Goal: Transaction & Acquisition: Purchase product/service

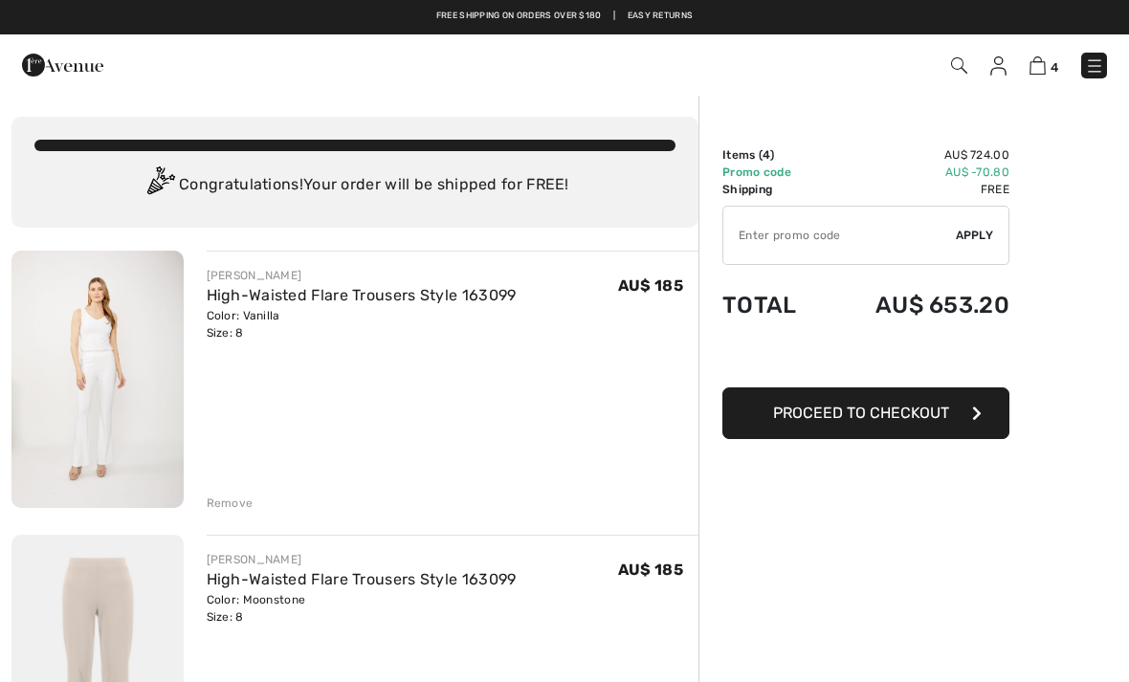
click at [655, 18] on link "Easy Returns" at bounding box center [660, 16] width 66 height 13
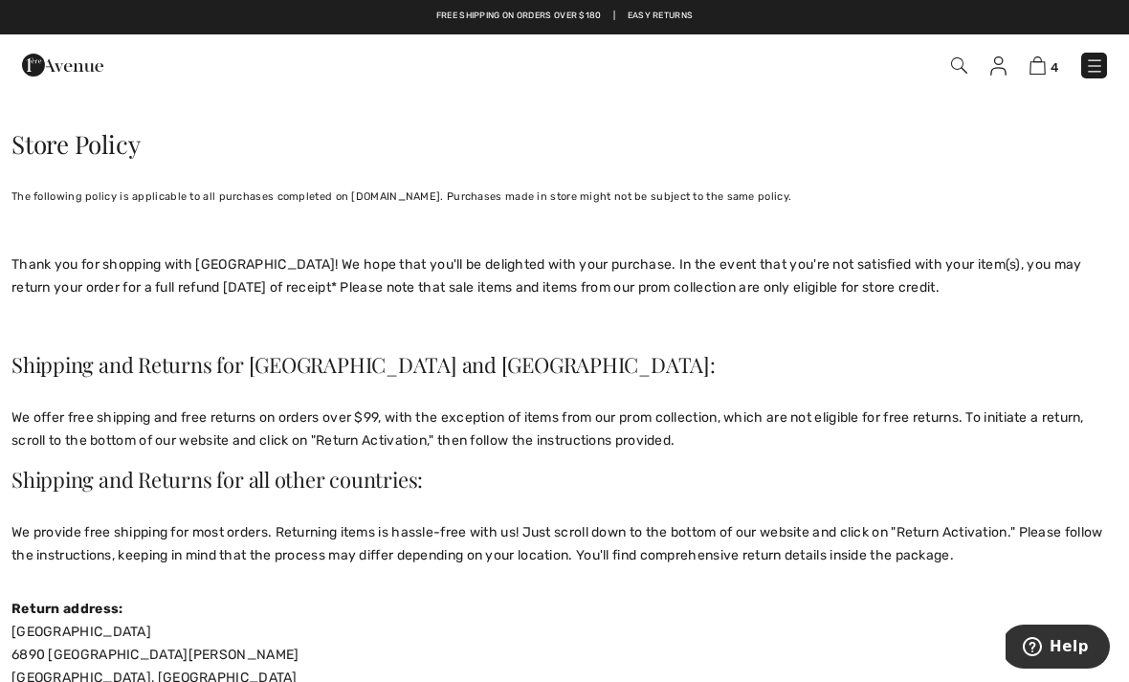
click at [1044, 64] on img at bounding box center [1037, 65] width 16 height 18
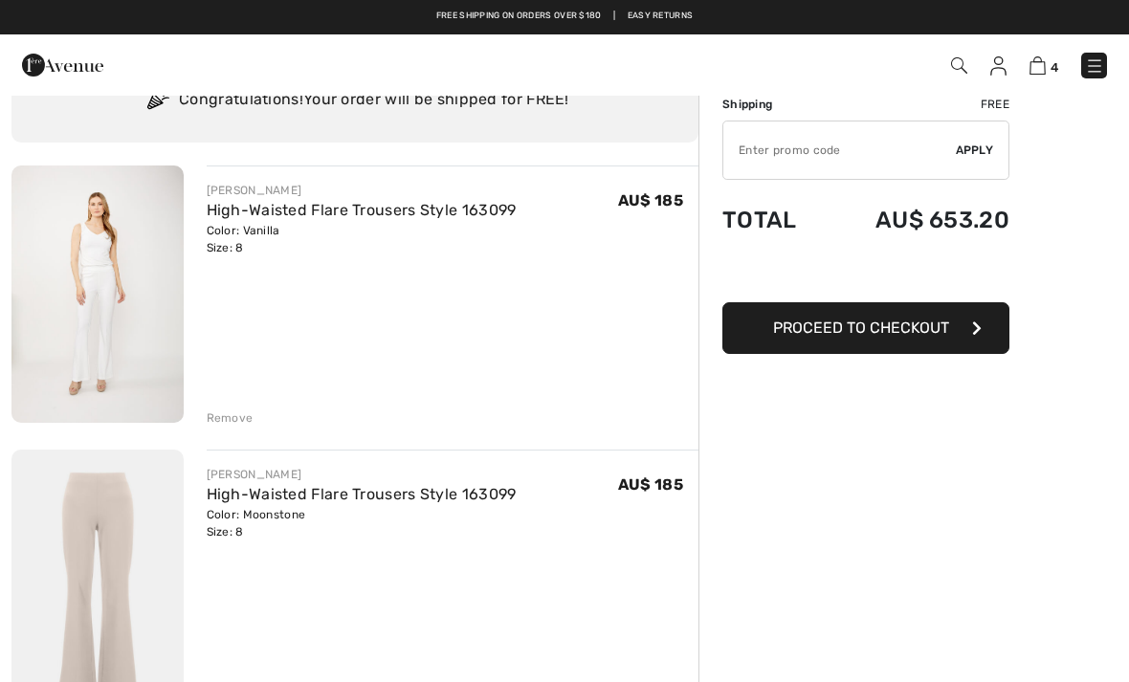
scroll to position [86, 0]
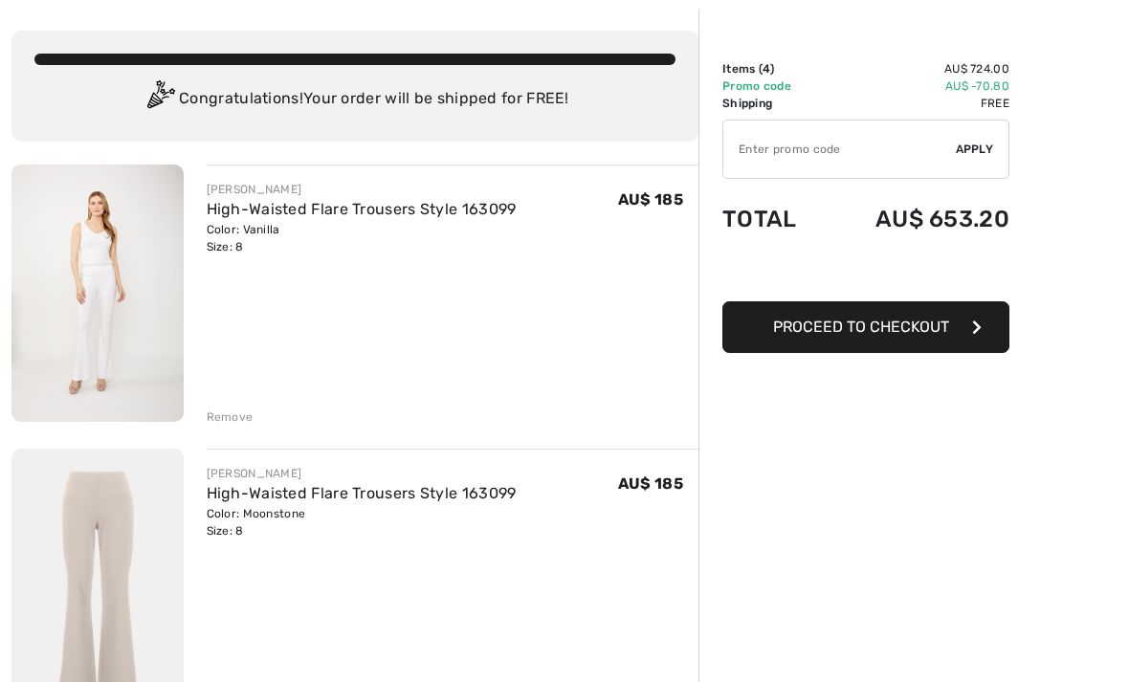
click at [866, 329] on span "Proceed to Checkout" at bounding box center [861, 327] width 176 height 18
